Goal: Transaction & Acquisition: Purchase product/service

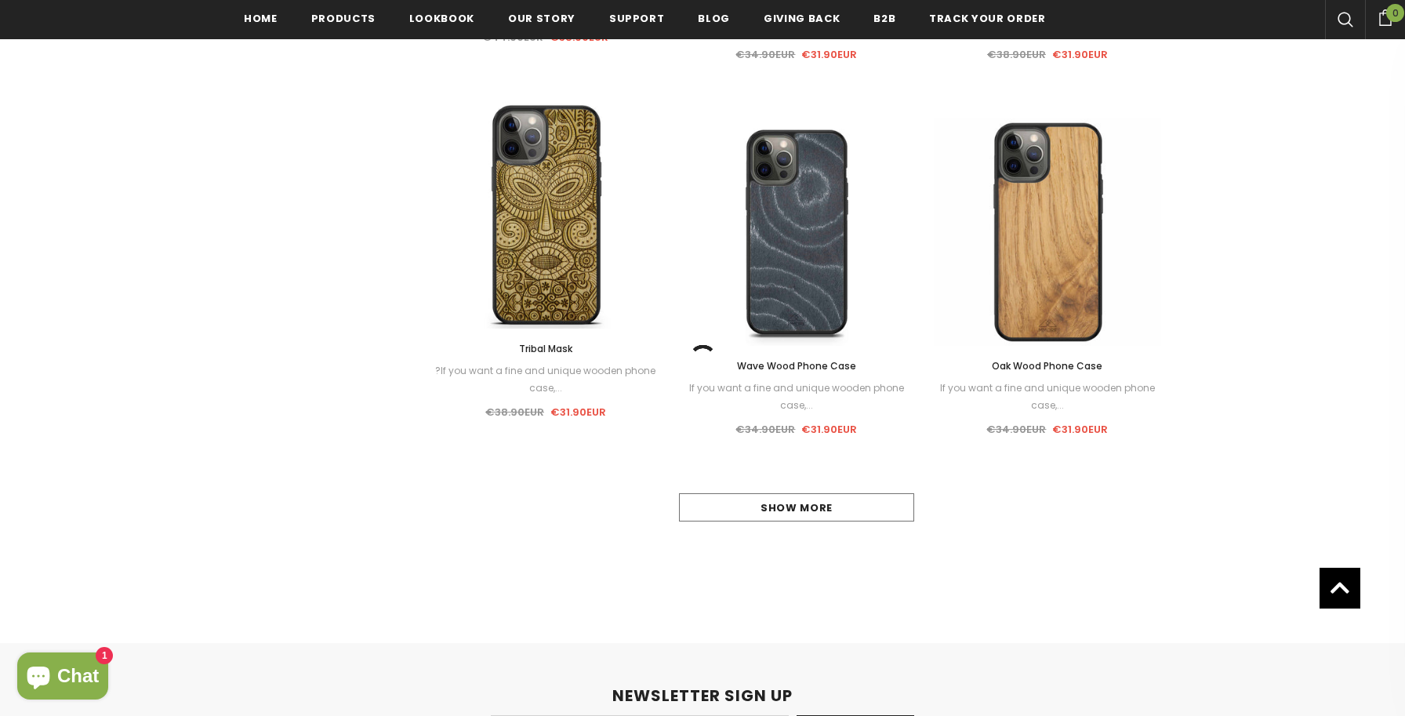
scroll to position [1370, 0]
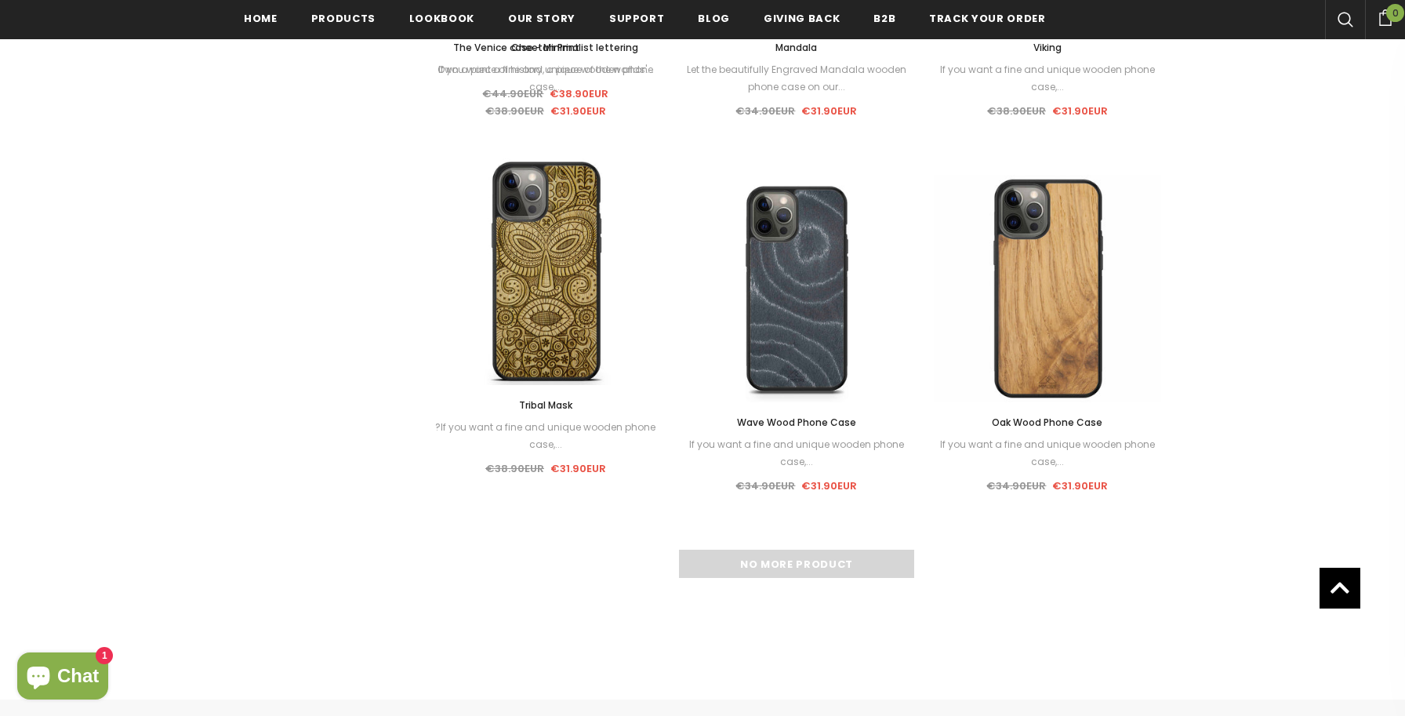
click at [775, 563] on div "No more product" at bounding box center [796, 564] width 729 height 28
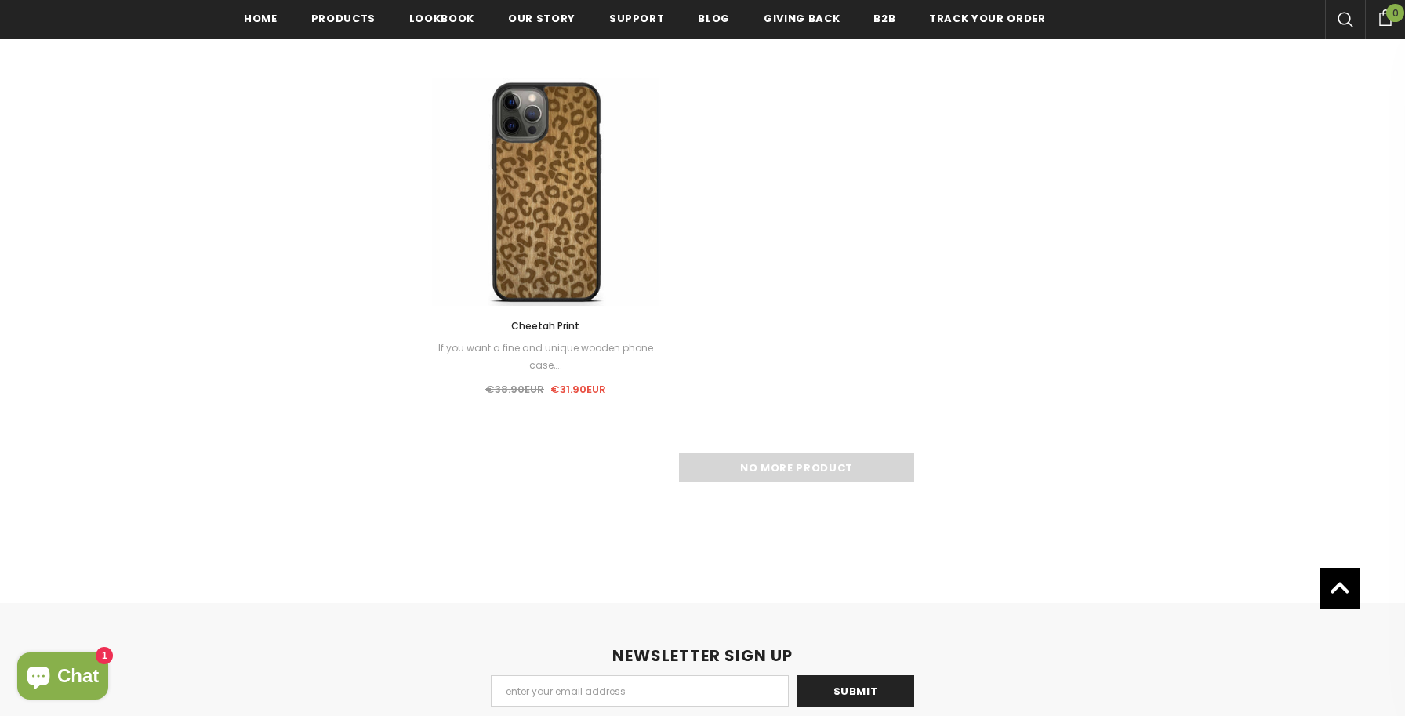
scroll to position [2201, 0]
